Goal: Use online tool/utility: Use online tool/utility

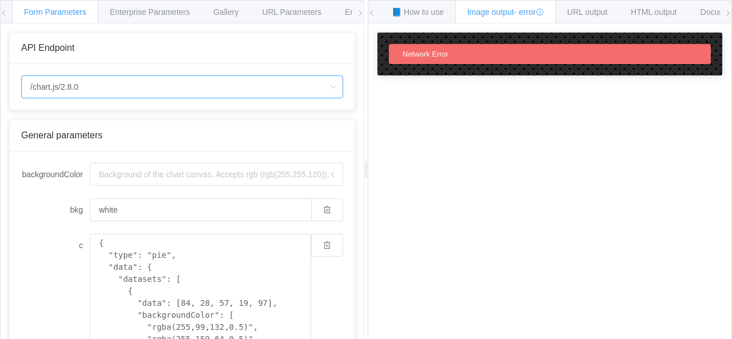
click at [177, 75] on input "/chart.js/2.8.0" at bounding box center [182, 86] width 322 height 23
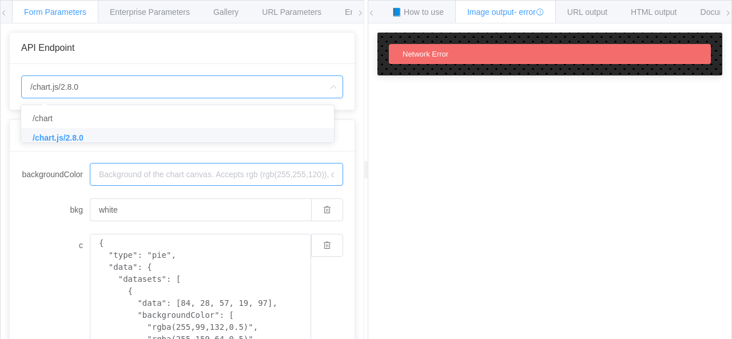
click at [202, 177] on input "backgroundColor" at bounding box center [216, 174] width 253 height 23
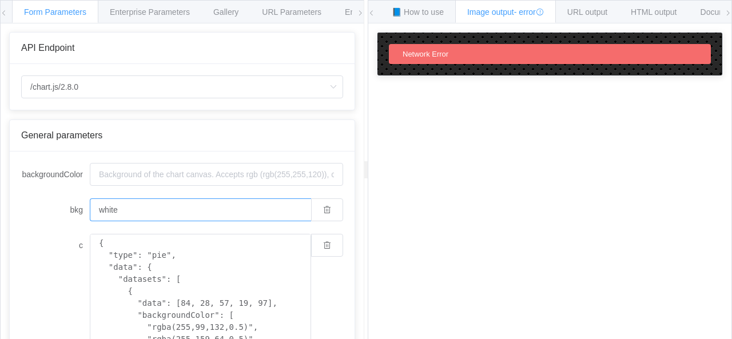
click at [195, 216] on input "white" at bounding box center [200, 209] width 221 height 23
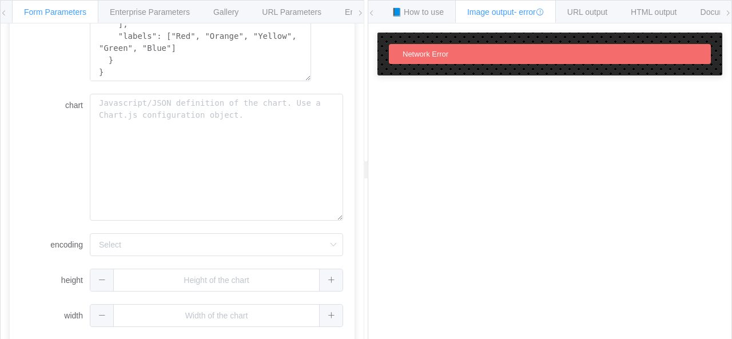
scroll to position [401, 0]
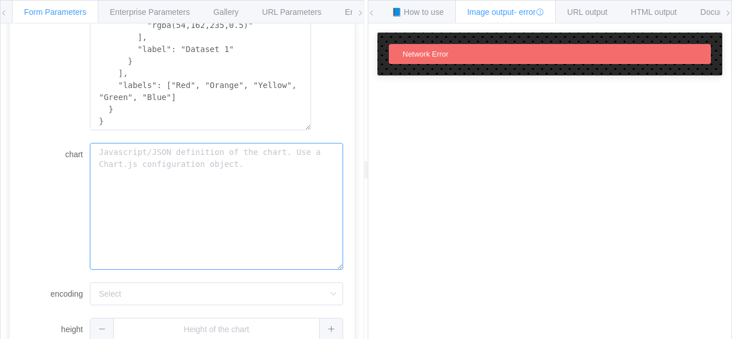
click at [195, 216] on textarea "chart" at bounding box center [216, 206] width 253 height 126
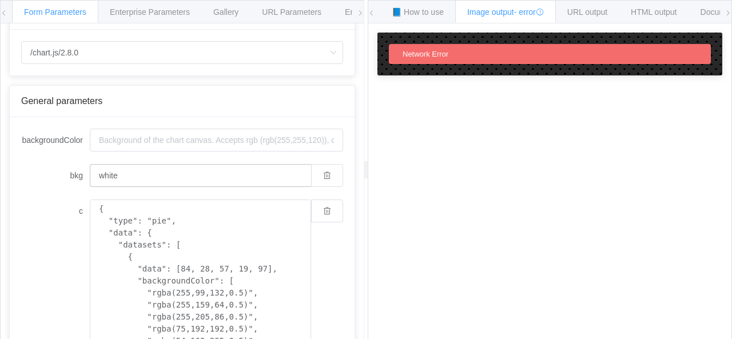
scroll to position [0, 0]
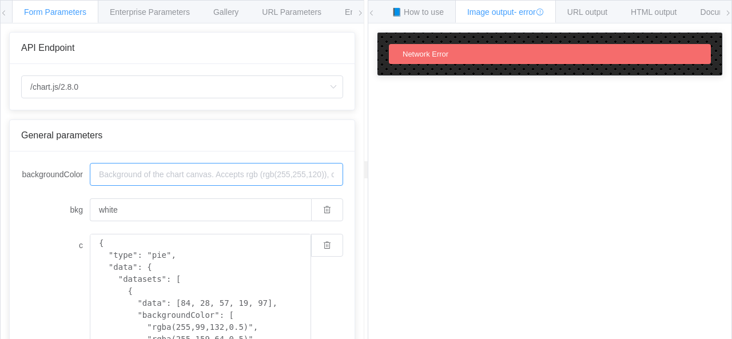
click at [162, 171] on input "backgroundColor" at bounding box center [216, 174] width 253 height 23
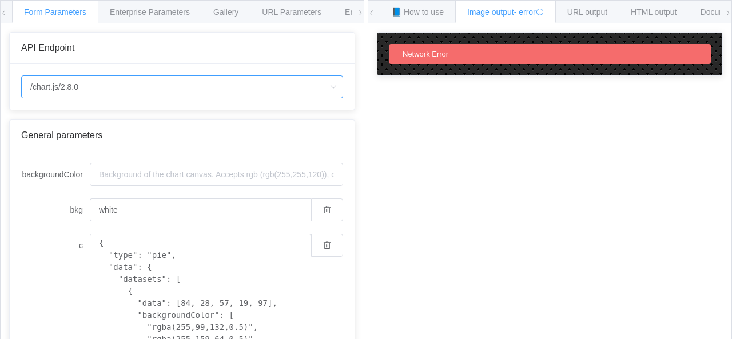
click at [130, 79] on input "/chart.js/2.8.0" at bounding box center [182, 86] width 322 height 23
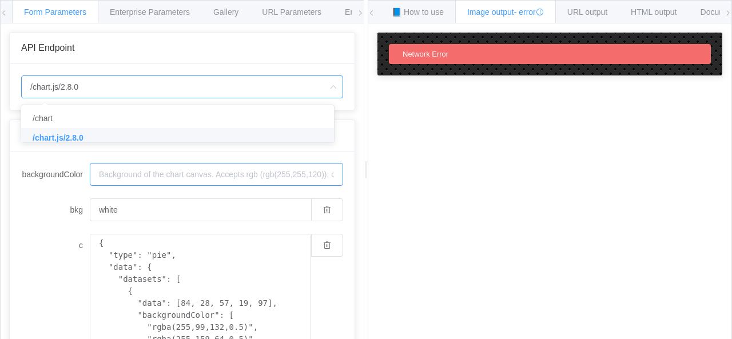
click at [162, 173] on input "backgroundColor" at bounding box center [216, 174] width 253 height 23
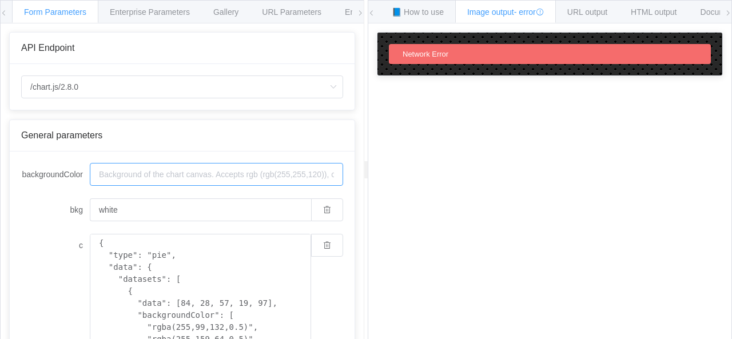
paste input
